Goal: Task Accomplishment & Management: Use online tool/utility

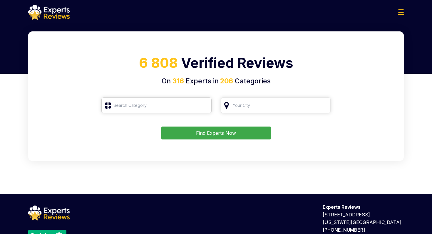
click at [146, 106] on input "search" at bounding box center [156, 106] width 110 height 16
type input "к"
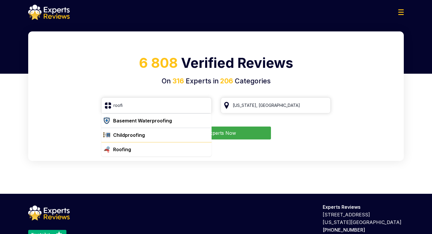
click at [120, 151] on div "Roofing" at bounding box center [122, 149] width 18 height 7
type input "Roofing"
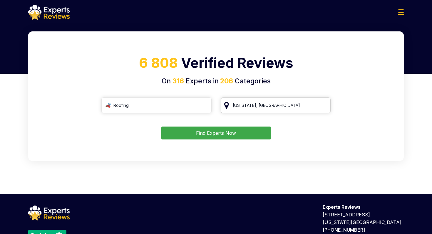
click at [253, 102] on input "search" at bounding box center [276, 106] width 110 height 16
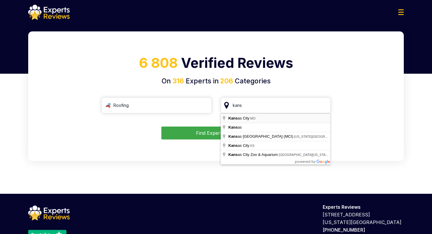
type input "[US_STATE][GEOGRAPHIC_DATA], [GEOGRAPHIC_DATA]"
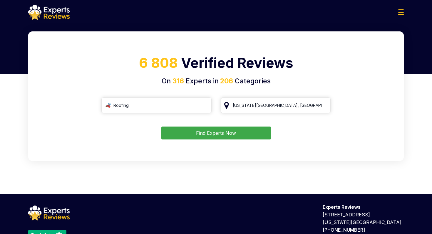
click at [215, 133] on button "Find Experts Now" at bounding box center [216, 133] width 110 height 13
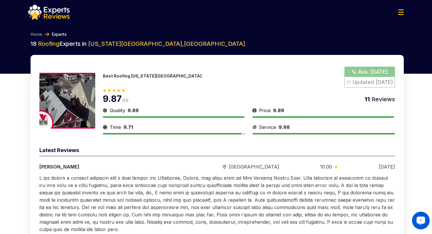
click at [420, 219] on icon "Launch OpenWidget widget" at bounding box center [421, 221] width 6 height 4
